Goal: Information Seeking & Learning: Check status

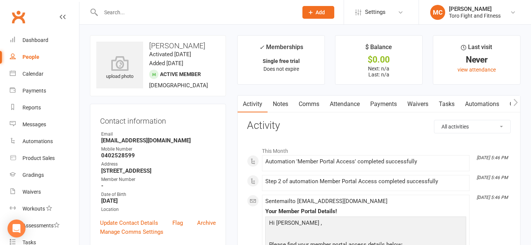
click at [119, 11] on input "text" at bounding box center [196, 12] width 194 height 10
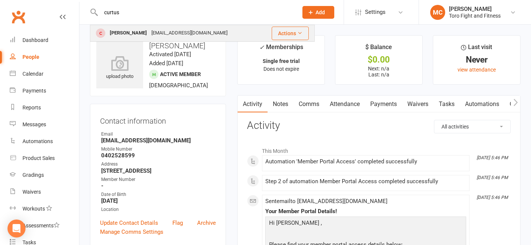
type input "curtus"
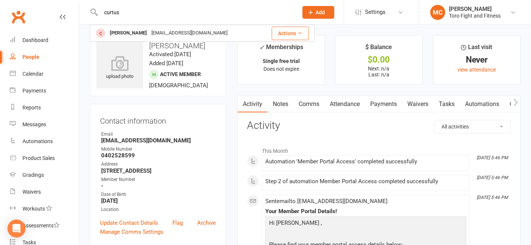
click at [154, 32] on div "[EMAIL_ADDRESS][DOMAIN_NAME]" at bounding box center [189, 33] width 81 height 11
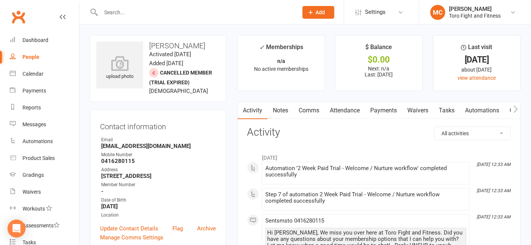
click at [345, 113] on link "Attendance" at bounding box center [345, 110] width 40 height 17
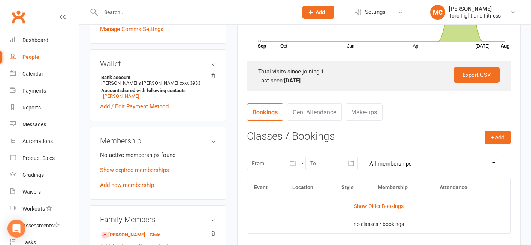
scroll to position [262, 0]
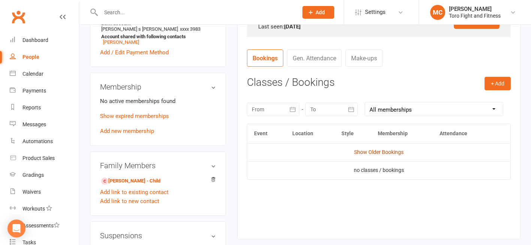
click at [384, 153] on link "Show Older Bookings" at bounding box center [378, 152] width 49 height 6
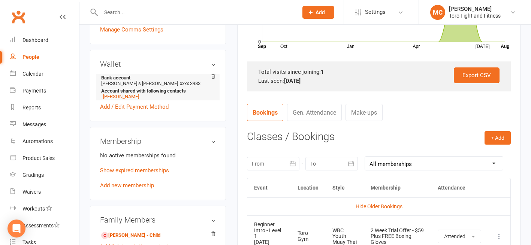
scroll to position [300, 0]
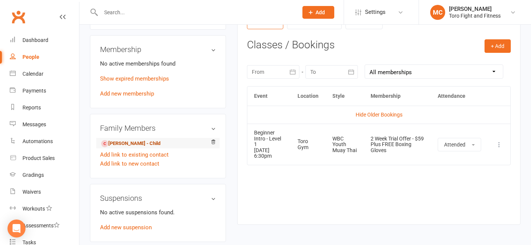
click at [126, 147] on link "[PERSON_NAME] - Child" at bounding box center [130, 144] width 59 height 8
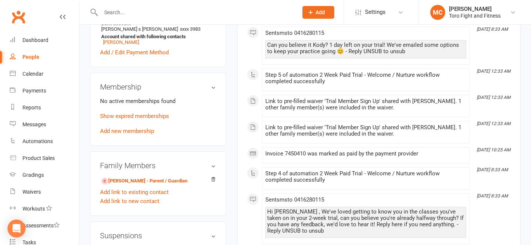
scroll to position [262, 0]
click at [140, 118] on link "Show expired memberships" at bounding box center [134, 116] width 69 height 7
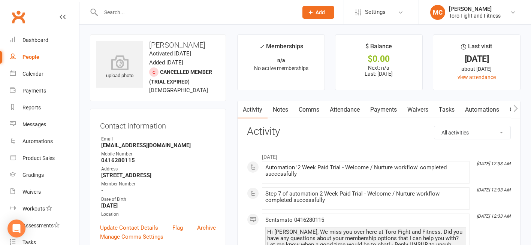
scroll to position [0, 0]
click at [377, 111] on link "Payments" at bounding box center [383, 110] width 37 height 17
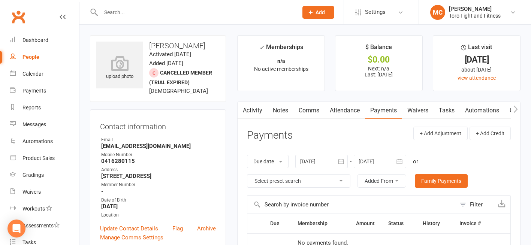
click at [346, 111] on link "Attendance" at bounding box center [345, 110] width 40 height 17
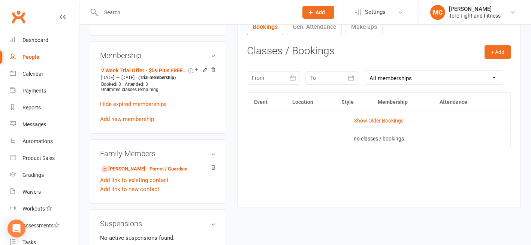
scroll to position [300, 0]
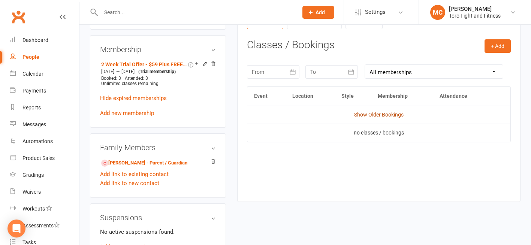
click at [377, 114] on link "Show Older Bookings" at bounding box center [378, 115] width 49 height 6
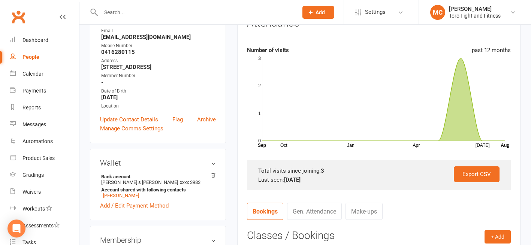
scroll to position [0, 0]
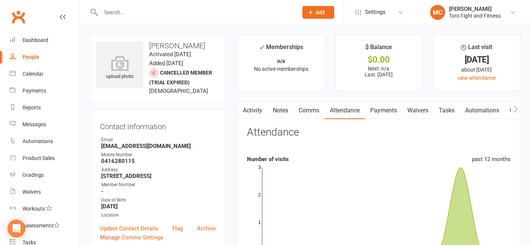
click at [280, 110] on link "Notes" at bounding box center [281, 110] width 26 height 17
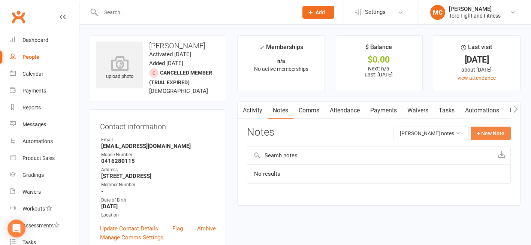
click at [492, 134] on button "+ New Note" at bounding box center [491, 133] width 40 height 13
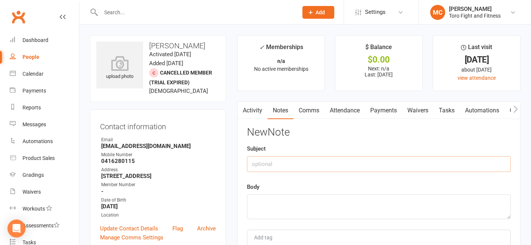
click at [261, 162] on input "text" at bounding box center [379, 164] width 264 height 16
type input "Kody"
drag, startPoint x: 278, startPoint y: 162, endPoint x: 231, endPoint y: 164, distance: 47.6
drag, startPoint x: 331, startPoint y: 164, endPoint x: 255, endPoint y: 165, distance: 75.7
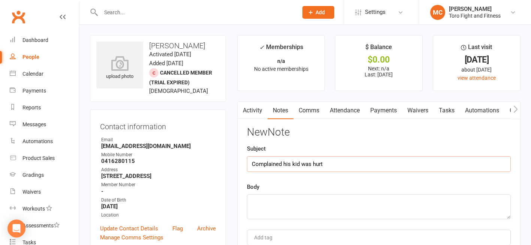
click at [255, 165] on input "Complained his kid was hurt" at bounding box center [379, 164] width 264 height 16
click at [342, 165] on input "Complained his kid was hurt" at bounding box center [379, 164] width 264 height 16
drag, startPoint x: 342, startPoint y: 164, endPoint x: 354, endPoint y: 165, distance: 12.5
click at [342, 164] on input "Complained his kid was hurt" at bounding box center [379, 164] width 264 height 16
type input "Complained his kid was hurt"
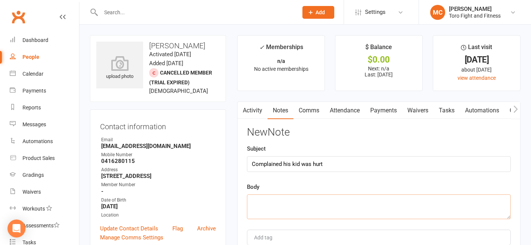
click at [357, 207] on textarea at bounding box center [379, 206] width 264 height 25
drag, startPoint x: 277, startPoint y: 161, endPoint x: 234, endPoint y: 164, distance: 43.6
click at [233, 165] on main "✓ Memberships n/a No active memberships $ Balance $0.00 Next: n/a Last: [DATE] …" at bounding box center [379, 168] width 295 height 266
drag, startPoint x: 257, startPoint y: 207, endPoint x: 271, endPoint y: 211, distance: 14.1
click at [258, 206] on textarea at bounding box center [379, 206] width 264 height 25
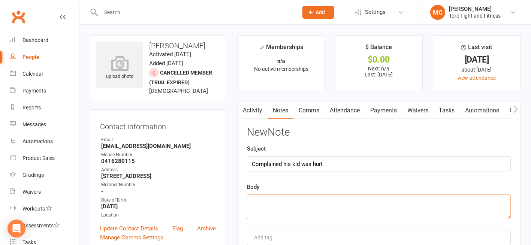
paste textarea "Complained his kid was hurt"
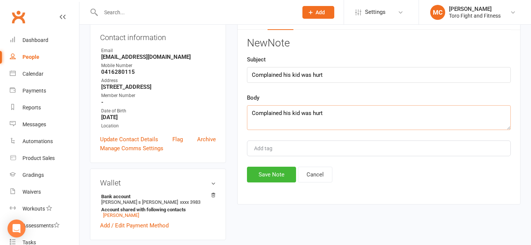
scroll to position [75, 0]
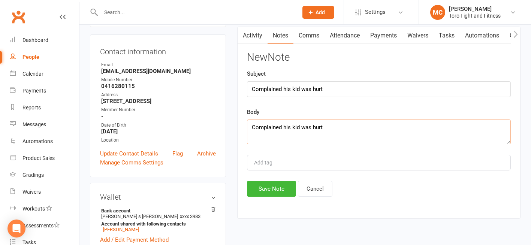
type textarea "Complained his kid was hurt"
click at [264, 159] on input "Add tag" at bounding box center [266, 162] width 26 height 9
type input "i"
click at [337, 130] on textarea "Complained his kid was hurt" at bounding box center [379, 132] width 264 height 25
click at [283, 126] on textarea "Complained his kid was hurt by [PERSON_NAME]? No official complaint made." at bounding box center [379, 132] width 264 height 25
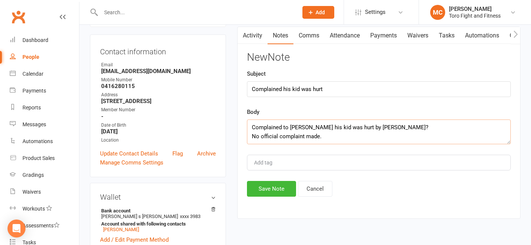
click at [376, 127] on textarea "Complained to [PERSON_NAME] his kid was hurt by [PERSON_NAME]? No official comp…" at bounding box center [379, 132] width 264 height 25
drag, startPoint x: 374, startPoint y: 127, endPoint x: 342, endPoint y: 126, distance: 31.1
click at [342, 126] on textarea "Complained to [PERSON_NAME] his kid was hurt by [PERSON_NAME]. No official comp…" at bounding box center [379, 132] width 264 height 25
type textarea "Complained to [PERSON_NAME] his kid was hurt No official complaint made."
click at [276, 187] on button "Save Note" at bounding box center [271, 189] width 49 height 16
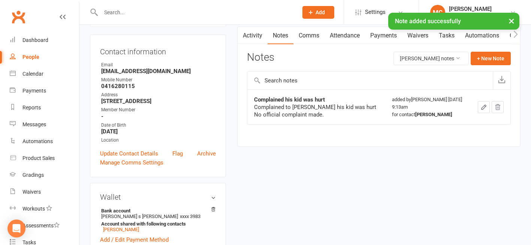
scroll to position [0, 0]
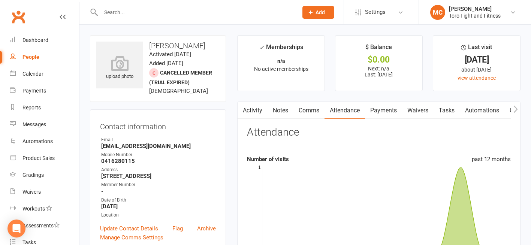
click at [160, 13] on input "text" at bounding box center [196, 12] width 194 height 10
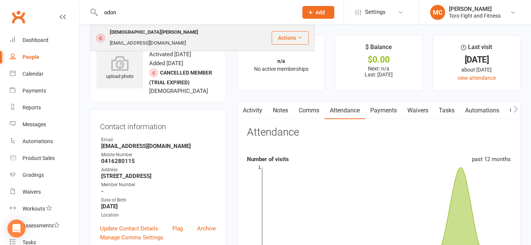
type input "odon"
click at [133, 33] on div "[DEMOGRAPHIC_DATA][PERSON_NAME]" at bounding box center [154, 32] width 93 height 11
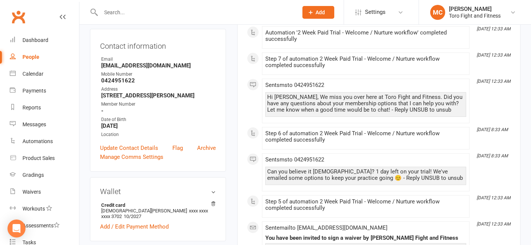
scroll to position [187, 0]
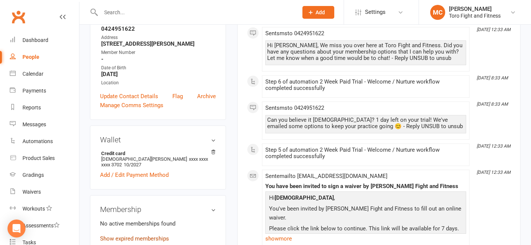
click at [126, 235] on link "Show expired memberships" at bounding box center [134, 238] width 69 height 7
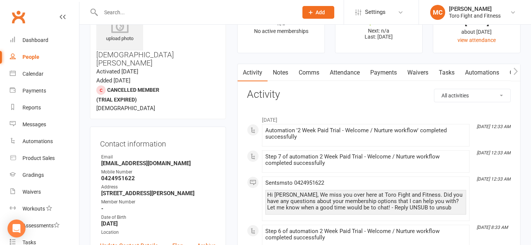
scroll to position [37, 0]
click at [382, 72] on link "Payments" at bounding box center [383, 72] width 37 height 17
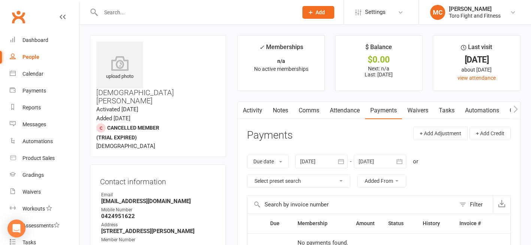
click at [347, 113] on link "Attendance" at bounding box center [345, 110] width 40 height 17
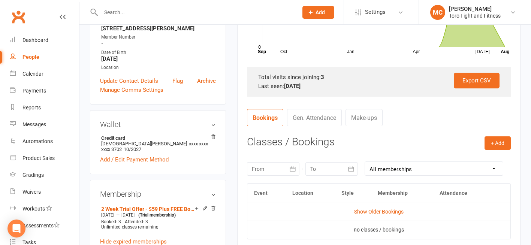
scroll to position [225, 0]
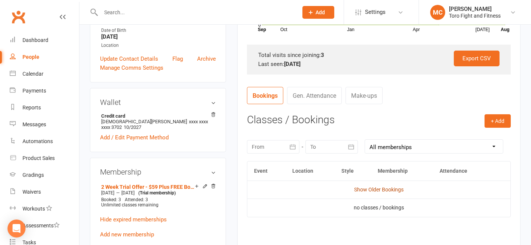
click at [381, 190] on link "Show Older Bookings" at bounding box center [378, 190] width 49 height 6
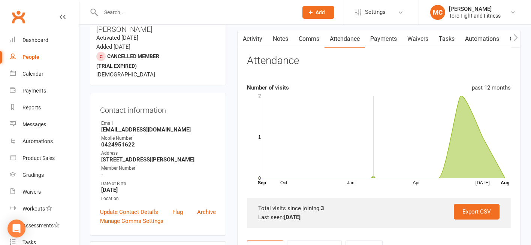
scroll to position [0, 0]
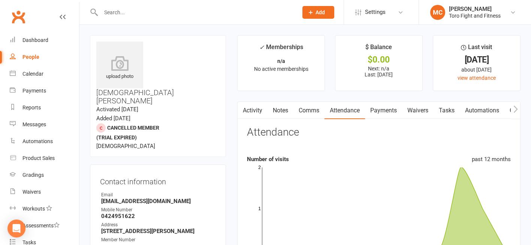
click at [126, 12] on input "text" at bounding box center [196, 12] width 194 height 10
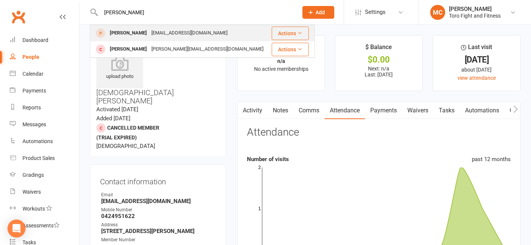
type input "[PERSON_NAME]"
click at [160, 33] on div "[EMAIL_ADDRESS][DOMAIN_NAME]" at bounding box center [189, 33] width 81 height 11
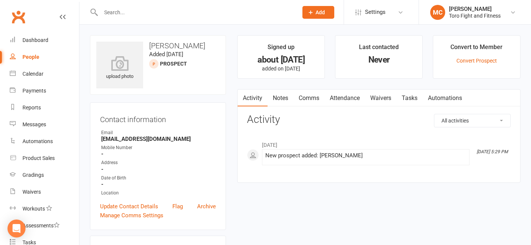
click at [309, 97] on link "Comms" at bounding box center [308, 98] width 31 height 17
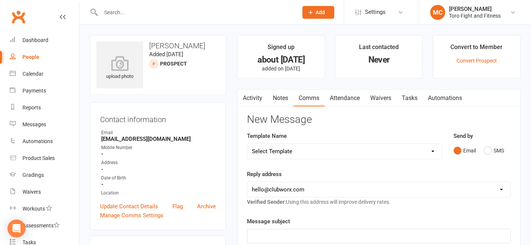
click at [254, 97] on link "Activity" at bounding box center [253, 98] width 30 height 17
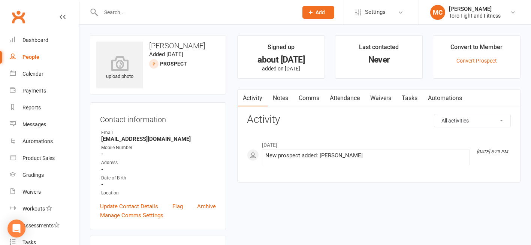
click at [123, 15] on input "text" at bounding box center [196, 12] width 194 height 10
type input "[PERSON_NAME]"
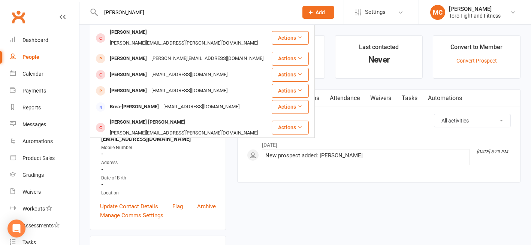
click at [375, 130] on div "All activities Bookings / Attendances Communications Notes Failed SMSes Grading…" at bounding box center [379, 142] width 264 height 57
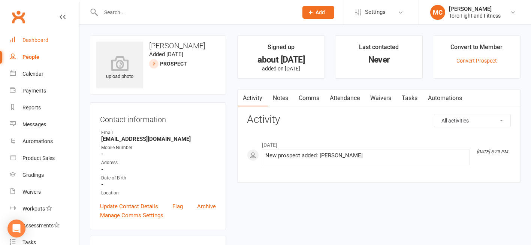
click at [31, 41] on div "Dashboard" at bounding box center [35, 40] width 26 height 6
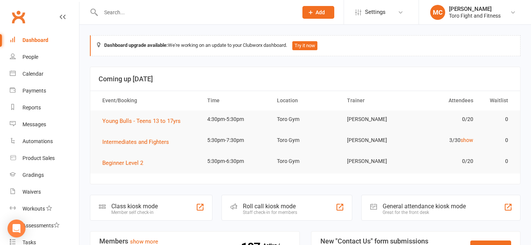
click at [117, 11] on input "text" at bounding box center [196, 12] width 194 height 10
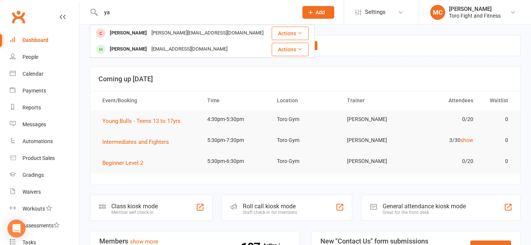
type input "y"
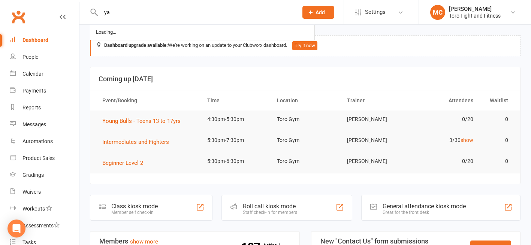
type input "y"
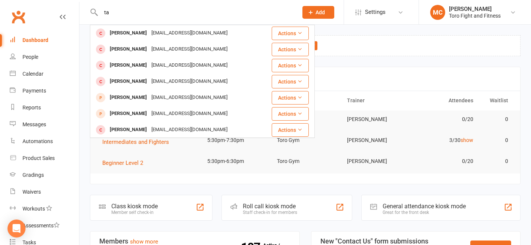
type input "t"
type input "dresser"
drag, startPoint x: 128, startPoint y: 10, endPoint x: 63, endPoint y: 8, distance: 65.2
click at [62, 2] on header "dresser [PERSON_NAME] [EMAIL_ADDRESS][DOMAIN_NAME] Actions [PERSON_NAME] [PERSO…" at bounding box center [265, 2] width 531 height 0
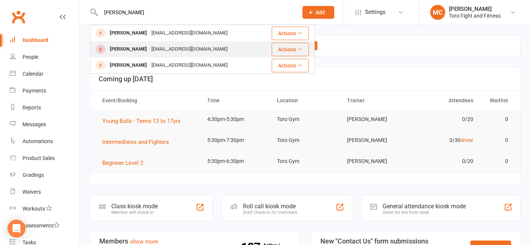
type input "[PERSON_NAME]"
click at [133, 50] on div "[PERSON_NAME]" at bounding box center [129, 49] width 42 height 11
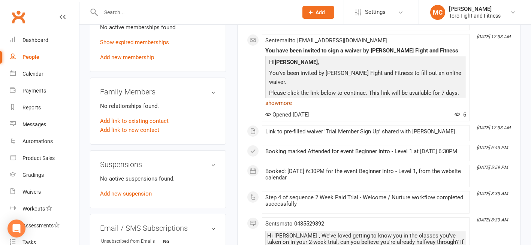
scroll to position [300, 0]
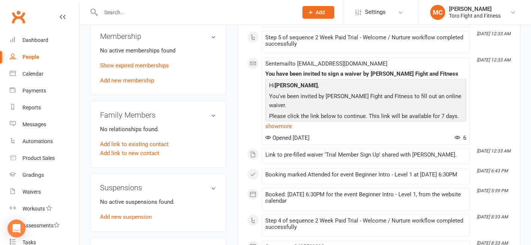
click at [294, 124] on link "Click here to open the form" at bounding box center [303, 127] width 69 height 7
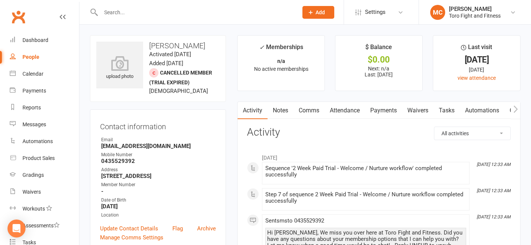
click at [384, 109] on link "Payments" at bounding box center [383, 110] width 37 height 17
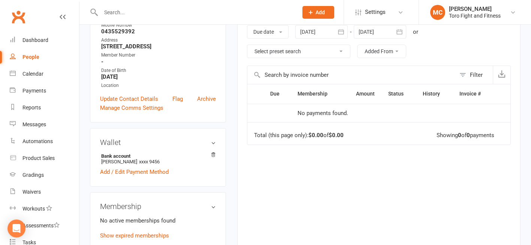
scroll to position [187, 0]
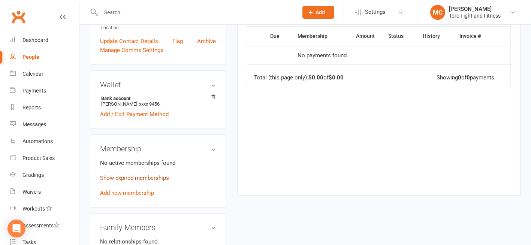
click at [124, 181] on link "Show expired memberships" at bounding box center [134, 178] width 69 height 7
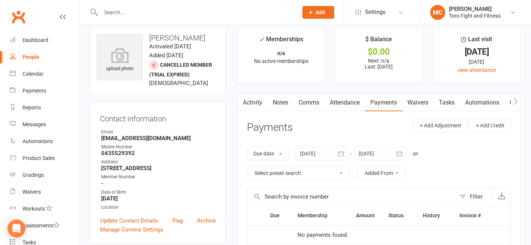
scroll to position [0, 0]
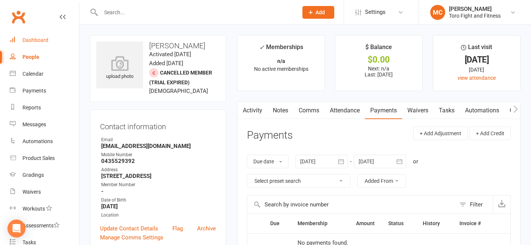
click at [45, 40] on div "Dashboard" at bounding box center [35, 40] width 26 height 6
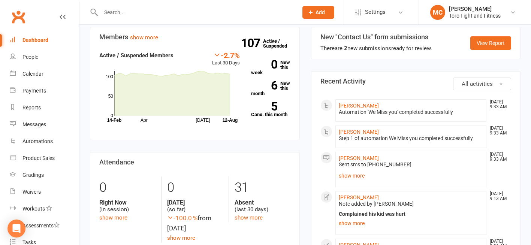
scroll to position [187, 0]
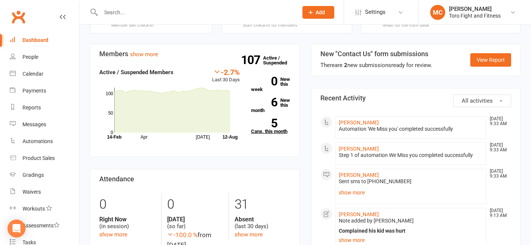
click at [275, 126] on strong "5" at bounding box center [264, 123] width 26 height 11
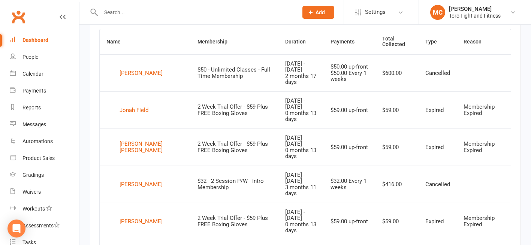
scroll to position [361, 0]
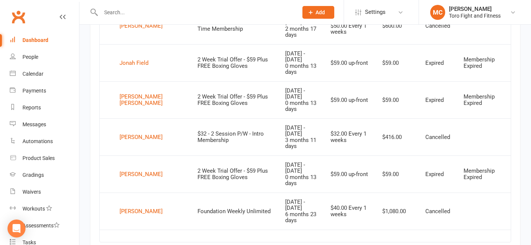
click at [108, 12] on input "text" at bounding box center [196, 12] width 194 height 10
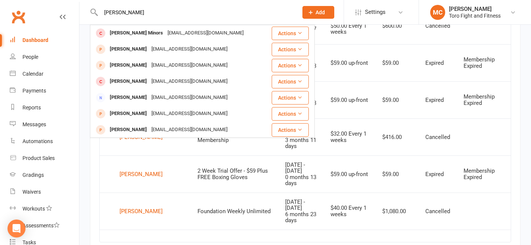
type input "[PERSON_NAME]"
